Goal: Task Accomplishment & Management: Use online tool/utility

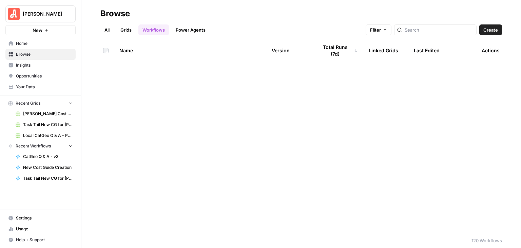
scroll to position [543, 0]
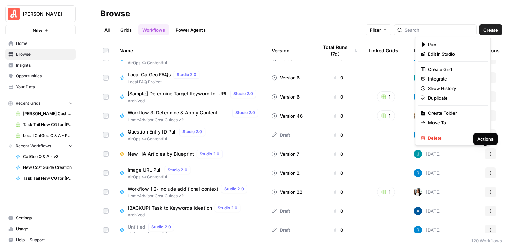
click at [489, 153] on icon "button" at bounding box center [491, 154] width 4 height 4
click at [276, 13] on h2 "Browse" at bounding box center [301, 13] width 402 height 11
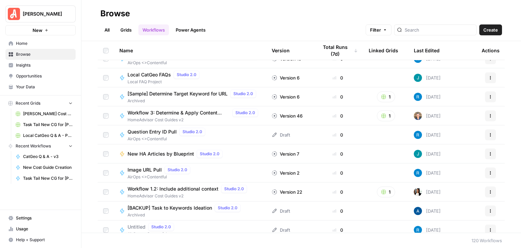
click at [122, 27] on link "Grids" at bounding box center [125, 29] width 19 height 11
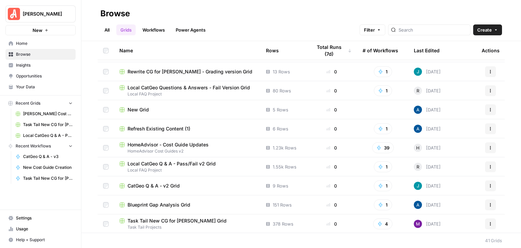
scroll to position [607, 0]
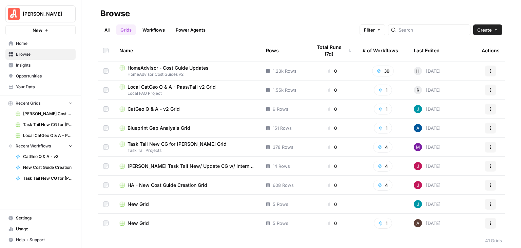
click at [154, 30] on link "Workflows" at bounding box center [153, 29] width 31 height 11
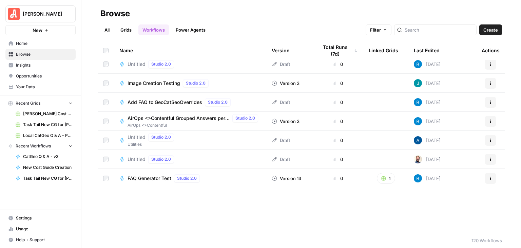
scroll to position [611, 0]
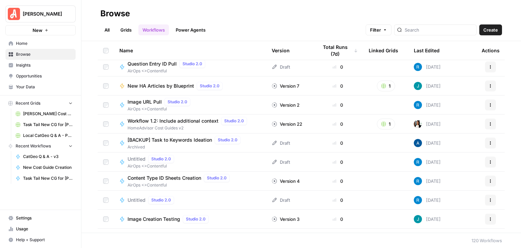
click at [170, 87] on span "New HA Articles by Blueprint" at bounding box center [161, 85] width 67 height 7
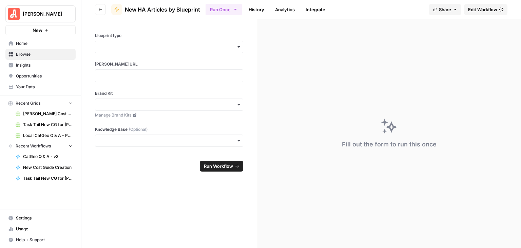
click at [474, 6] on span "Edit Workflow" at bounding box center [482, 9] width 29 height 7
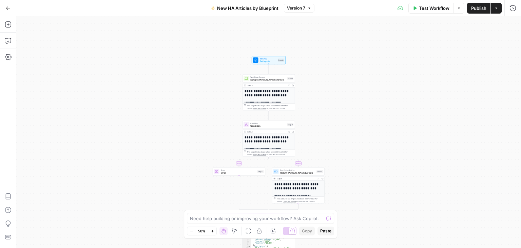
click at [268, 62] on span "Set Inputs" at bounding box center [268, 61] width 17 height 3
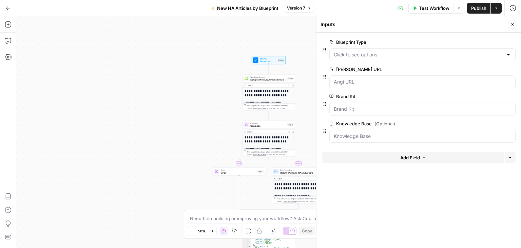
click at [488, 40] on span "edit field" at bounding box center [490, 41] width 15 height 5
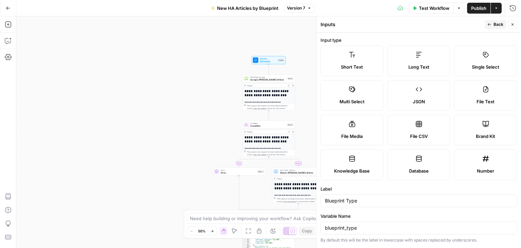
click at [514, 25] on icon "button" at bounding box center [513, 24] width 4 height 4
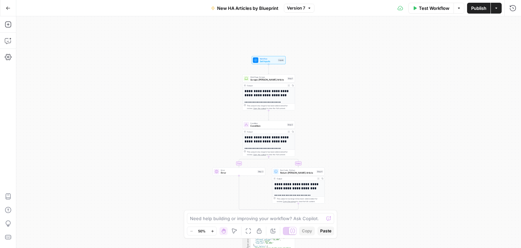
click at [276, 62] on span "Set Inputs" at bounding box center [268, 61] width 17 height 3
click at [274, 57] on span "Workflow" at bounding box center [268, 58] width 17 height 3
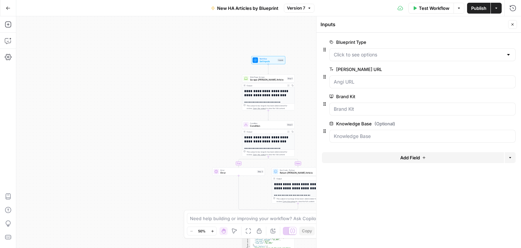
click at [422, 160] on button "Add Field" at bounding box center [413, 157] width 182 height 11
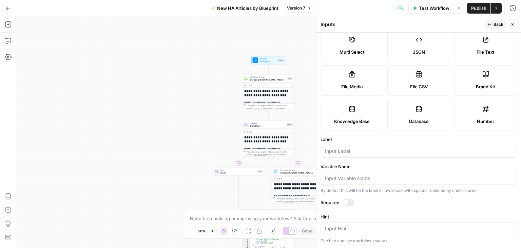
scroll to position [121, 0]
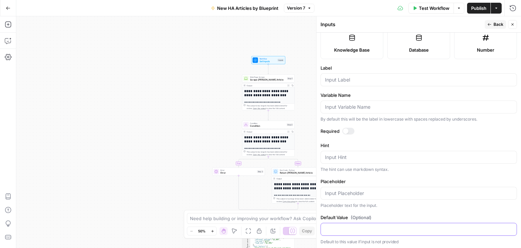
click at [433, 226] on input "Default Value (Optional)" at bounding box center [419, 229] width 188 height 7
type input "w"
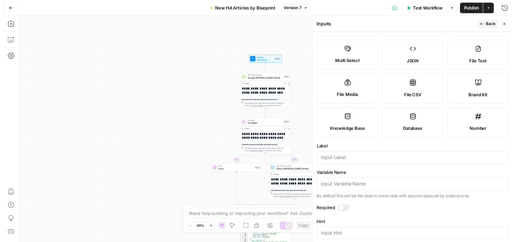
scroll to position [0, 0]
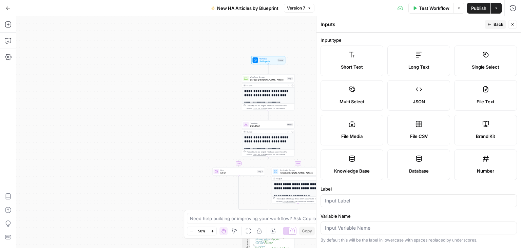
click at [484, 55] on icon at bounding box center [485, 54] width 7 height 7
click at [513, 23] on icon "button" at bounding box center [513, 24] width 4 height 4
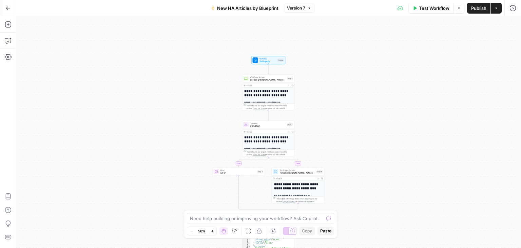
click at [509, 103] on div "**********" at bounding box center [268, 131] width 505 height 231
click at [268, 62] on span "Set Inputs" at bounding box center [268, 61] width 17 height 3
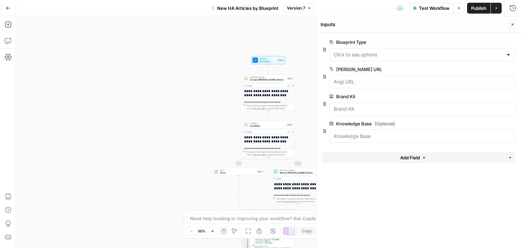
click at [488, 41] on span "edit field" at bounding box center [490, 41] width 15 height 5
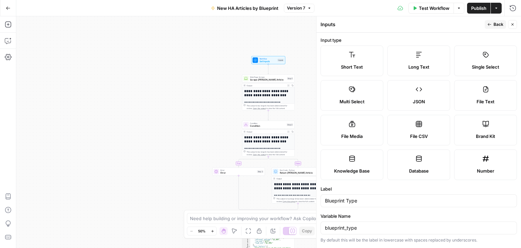
click at [513, 25] on icon "button" at bounding box center [513, 24] width 4 height 4
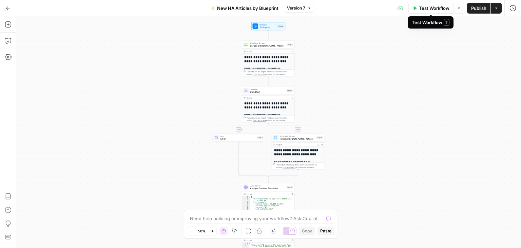
click at [432, 8] on span "Test Workflow" at bounding box center [434, 8] width 31 height 7
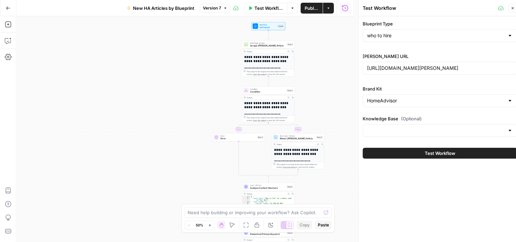
click at [448, 150] on span "Test Workflow" at bounding box center [440, 153] width 31 height 7
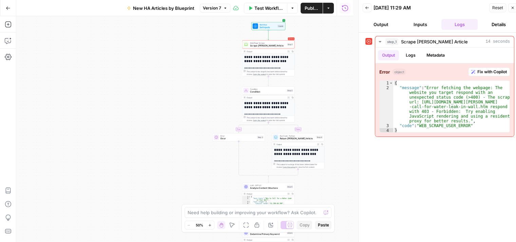
click at [511, 6] on icon "button" at bounding box center [513, 8] width 4 height 4
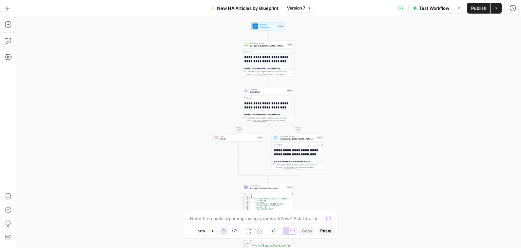
click at [396, 148] on div "**********" at bounding box center [268, 131] width 505 height 231
click at [460, 13] on button "Options" at bounding box center [459, 8] width 11 height 11
click at [504, 30] on div "**********" at bounding box center [268, 131] width 505 height 231
click at [433, 6] on span "Test Workflow" at bounding box center [434, 8] width 31 height 7
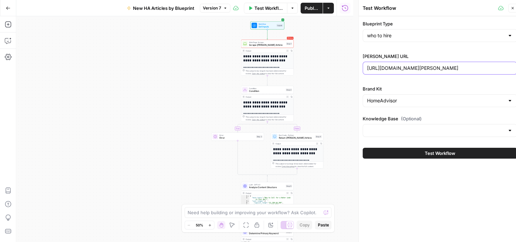
click at [435, 64] on div "https://www.angi.com/articles/who-to-call-for-water-leak-in-wall.htm" at bounding box center [440, 68] width 154 height 13
click at [512, 7] on icon "button" at bounding box center [513, 8] width 4 height 4
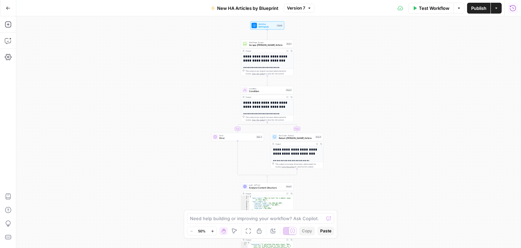
click at [514, 8] on icon "button" at bounding box center [513, 8] width 6 height 6
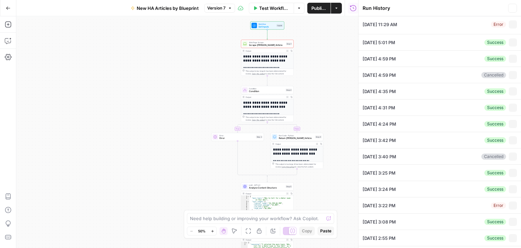
type input "who to hire"
type input "https://www.angi.com/articles/who-to-call-for-water-leak-in-wall.htm"
type input "HomeAdvisor"
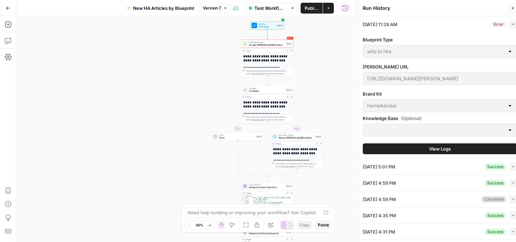
click at [512, 7] on icon "button" at bounding box center [513, 8] width 4 height 4
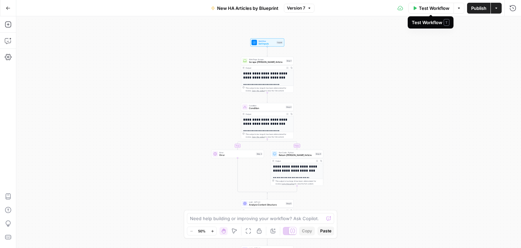
click at [431, 11] on span "Test Workflow" at bounding box center [434, 8] width 31 height 7
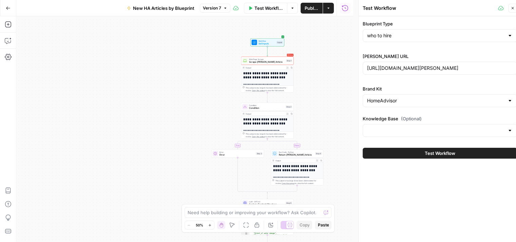
click at [449, 152] on span "Test Workflow" at bounding box center [440, 153] width 31 height 7
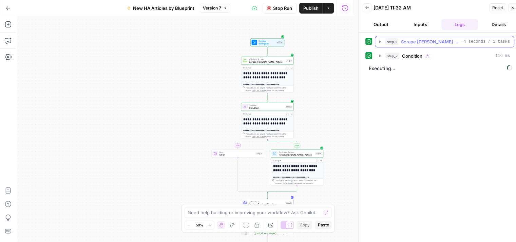
click at [379, 41] on icon "button" at bounding box center [379, 41] width 5 height 5
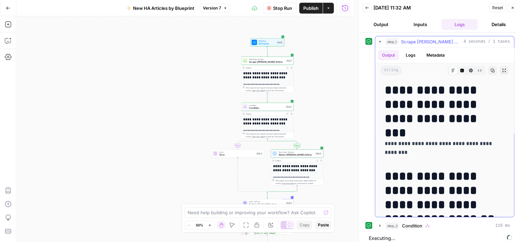
click at [379, 41] on icon "button" at bounding box center [380, 41] width 2 height 1
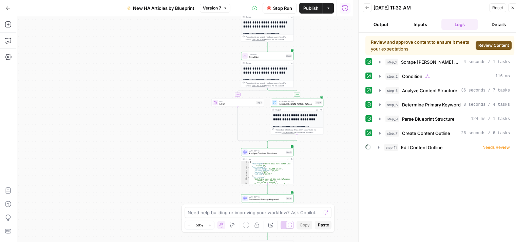
click at [489, 47] on span "Review Content" at bounding box center [493, 45] width 31 height 6
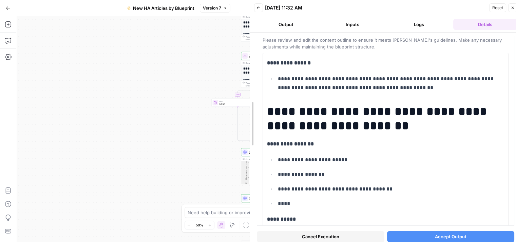
scroll to position [27, 0]
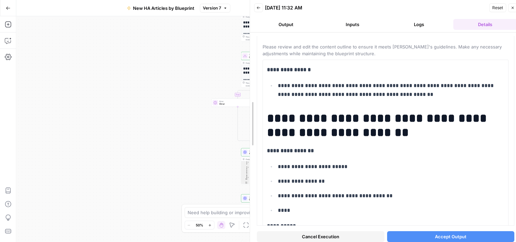
drag, startPoint x: 279, startPoint y: 106, endPoint x: 521, endPoint y: 60, distance: 246.2
click at [184, 107] on body "**********" at bounding box center [258, 121] width 516 height 242
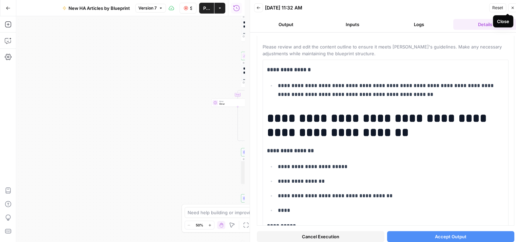
click at [512, 8] on icon "button" at bounding box center [513, 8] width 2 height 2
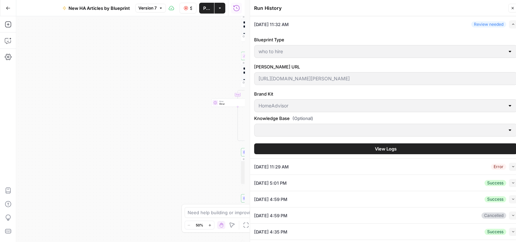
click at [428, 144] on button "View Logs" at bounding box center [385, 149] width 263 height 11
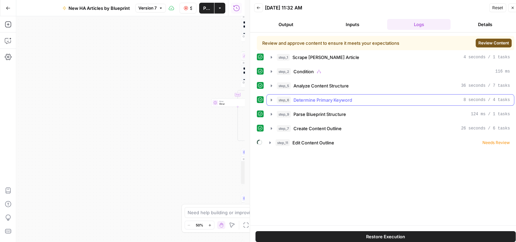
click at [270, 98] on icon "button" at bounding box center [271, 99] width 5 height 5
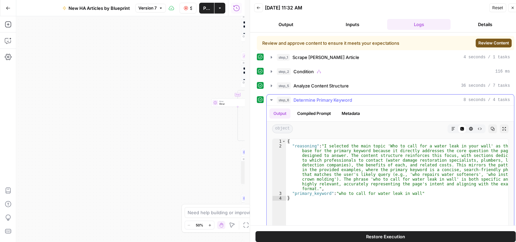
click at [271, 100] on icon "button" at bounding box center [271, 99] width 2 height 1
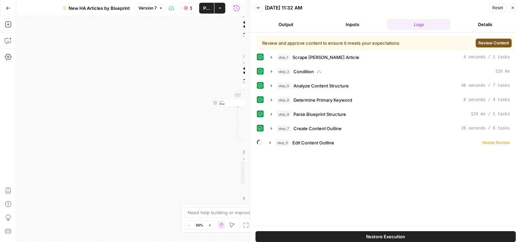
click at [483, 42] on span "Review Content" at bounding box center [493, 43] width 31 height 6
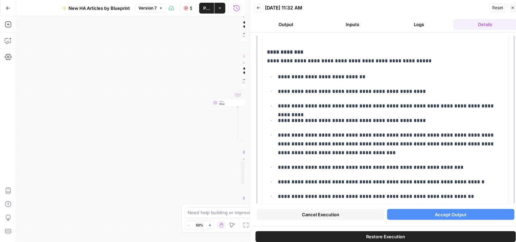
scroll to position [1310, 0]
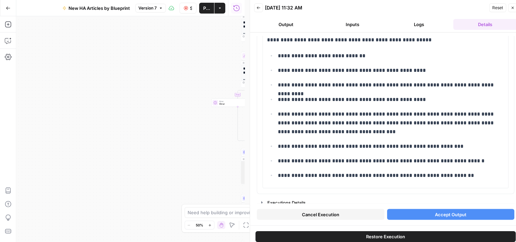
click at [449, 215] on span "Accept Output" at bounding box center [451, 214] width 32 height 7
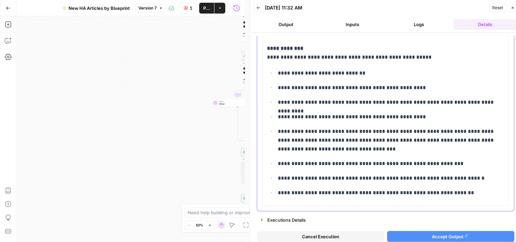
scroll to position [1288, 0]
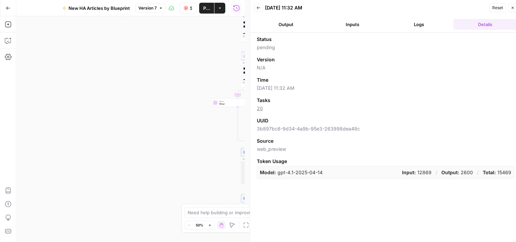
click at [415, 18] on header "Back 09/03/25 at 11:32 AM Reset Close Output Inputs Logs Details" at bounding box center [385, 16] width 271 height 33
click at [422, 22] on button "Logs" at bounding box center [419, 24] width 64 height 11
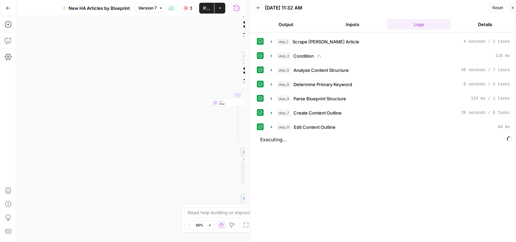
scroll to position [5, 0]
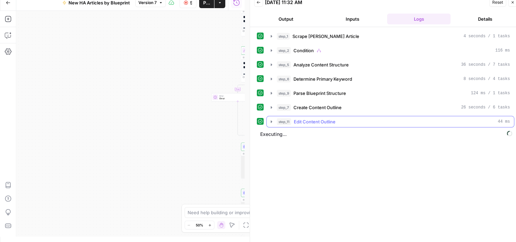
click at [271, 119] on icon "button" at bounding box center [271, 121] width 5 height 5
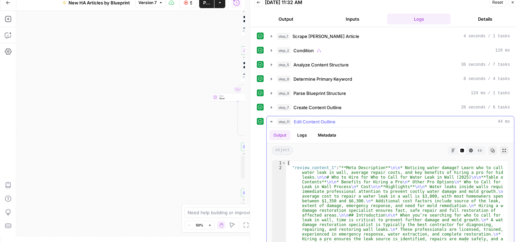
click at [270, 119] on icon "button" at bounding box center [271, 121] width 5 height 5
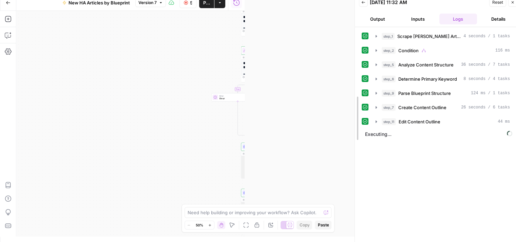
drag, startPoint x: 251, startPoint y: 45, endPoint x: 356, endPoint y: 64, distance: 106.6
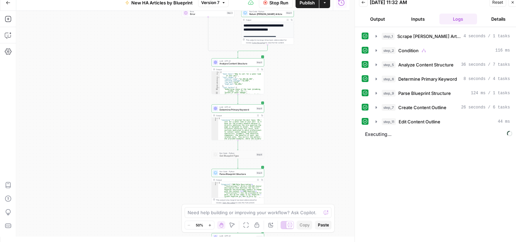
drag, startPoint x: 328, startPoint y: 164, endPoint x: 302, endPoint y: 82, distance: 85.2
click at [299, 79] on div "**********" at bounding box center [182, 124] width 333 height 226
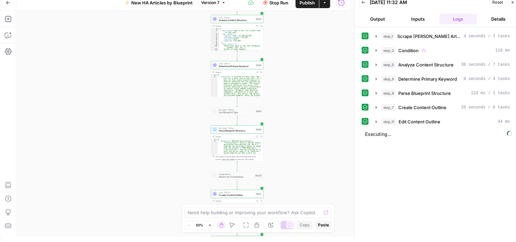
drag, startPoint x: 299, startPoint y: 90, endPoint x: 305, endPoint y: 27, distance: 63.8
click at [305, 27] on div "**********" at bounding box center [182, 124] width 333 height 226
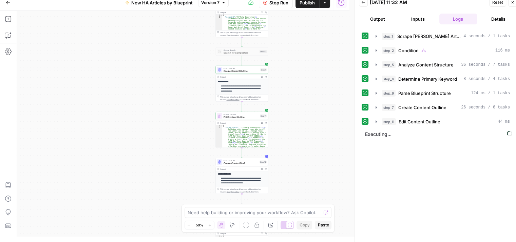
drag, startPoint x: 322, startPoint y: 149, endPoint x: 322, endPoint y: 86, distance: 62.8
click at [322, 86] on div "**********" at bounding box center [182, 124] width 333 height 226
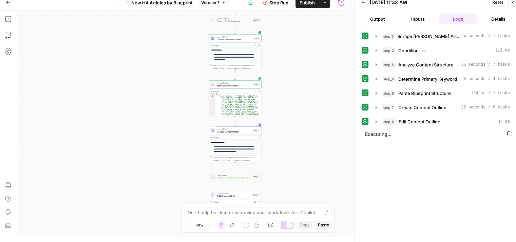
drag, startPoint x: 301, startPoint y: 147, endPoint x: 295, endPoint y: 116, distance: 31.9
click at [295, 116] on div "**********" at bounding box center [182, 124] width 333 height 226
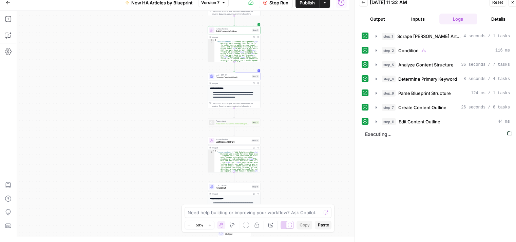
drag, startPoint x: 305, startPoint y: 127, endPoint x: 287, endPoint y: 82, distance: 47.7
click at [303, 72] on div "**********" at bounding box center [182, 124] width 333 height 226
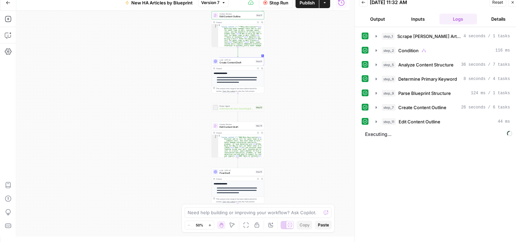
drag, startPoint x: 308, startPoint y: 127, endPoint x: 312, endPoint y: 112, distance: 15.5
click at [312, 112] on div "**********" at bounding box center [182, 124] width 333 height 226
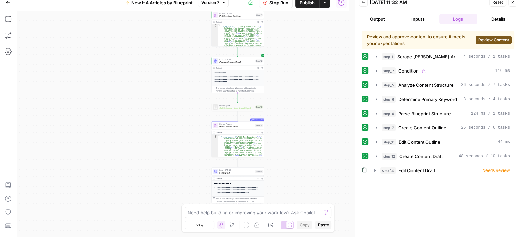
click at [493, 36] on button "Review Content" at bounding box center [494, 40] width 36 height 9
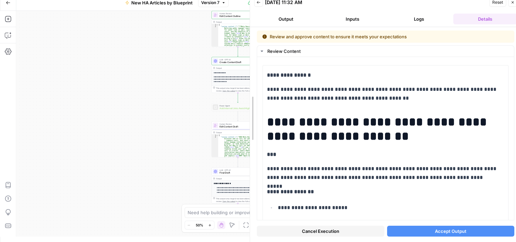
drag, startPoint x: 355, startPoint y: 120, endPoint x: 441, endPoint y: 120, distance: 86.9
click at [205, 115] on body "**********" at bounding box center [258, 116] width 516 height 242
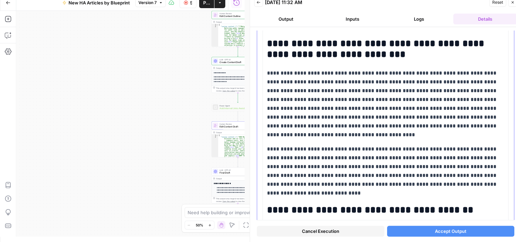
scroll to position [577, 0]
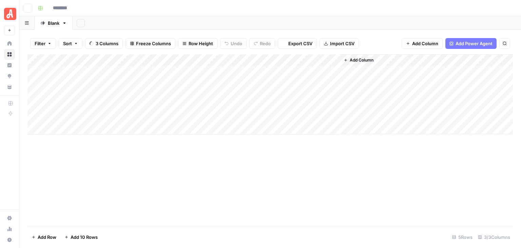
type input "********"
click at [142, 61] on div "Add Column" at bounding box center [270, 94] width 486 height 80
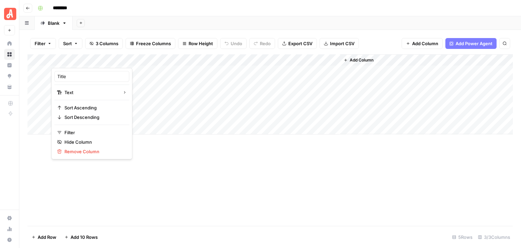
click at [212, 173] on div "Add Column" at bounding box center [270, 139] width 486 height 171
click at [144, 61] on div "Add Column" at bounding box center [270, 94] width 486 height 80
click at [301, 165] on div "Add Column" at bounding box center [270, 139] width 486 height 171
click at [48, 152] on div "Add Column" at bounding box center [270, 139] width 486 height 171
click at [107, 59] on div "Add Column" at bounding box center [270, 94] width 486 height 80
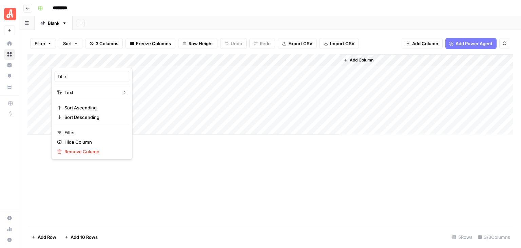
click at [102, 58] on div at bounding box center [100, 61] width 98 height 14
click at [92, 75] on input "Title" at bounding box center [91, 76] width 69 height 7
click at [156, 176] on div "Add Column" at bounding box center [270, 139] width 486 height 171
click at [499, 156] on div "Add Column" at bounding box center [270, 139] width 486 height 171
click at [144, 60] on div "Add Column" at bounding box center [270, 94] width 486 height 80
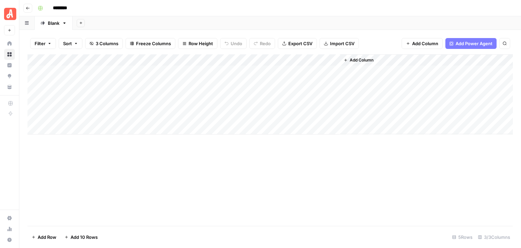
click at [351, 230] on footer "Add Row Add 10 Rows 5 Rows 3/3 Columns" at bounding box center [270, 237] width 486 height 22
click at [249, 187] on div "Add Column" at bounding box center [270, 139] width 486 height 171
click at [198, 10] on div "********" at bounding box center [274, 8] width 479 height 11
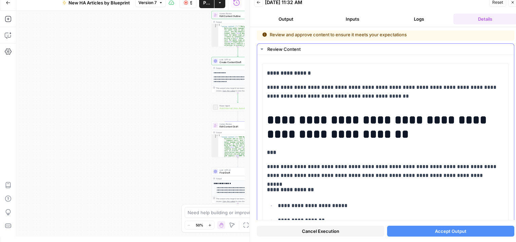
scroll to position [136, 0]
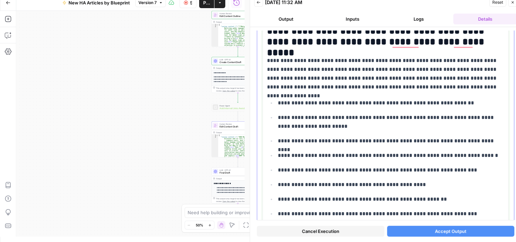
scroll to position [305, 0]
